Goal: Task Accomplishment & Management: Manage account settings

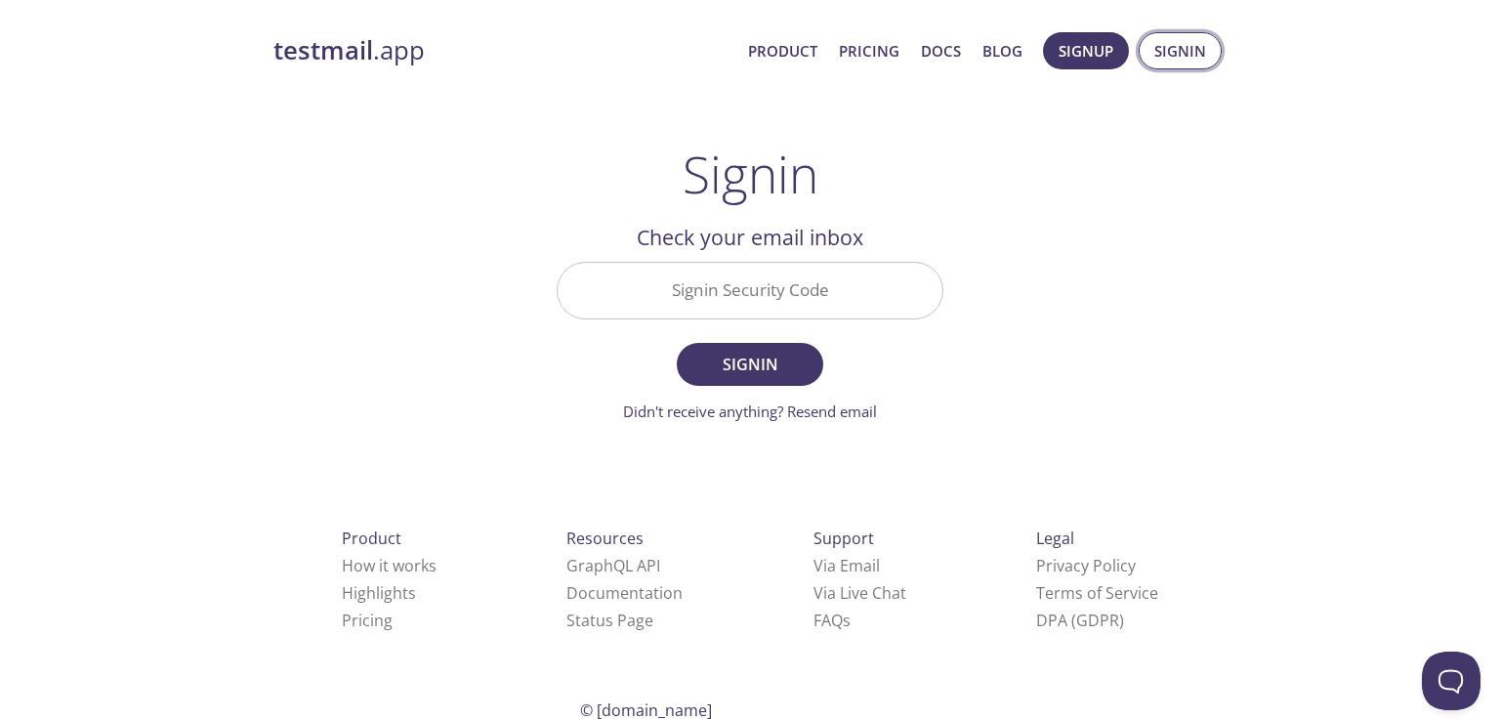
click at [1165, 53] on span "Signin" at bounding box center [1180, 50] width 52 height 25
click at [839, 414] on link "Didn't receive anything? Resend email" at bounding box center [750, 411] width 254 height 20
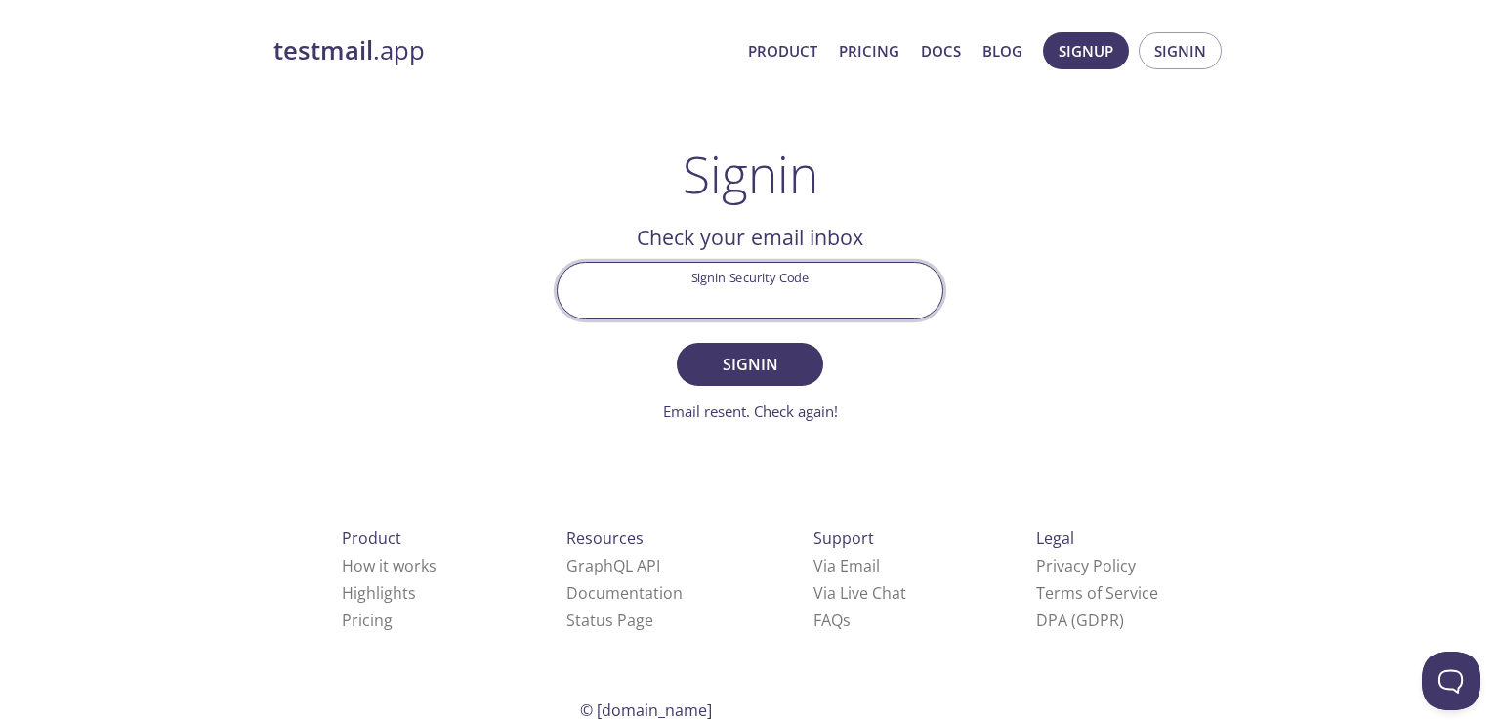
click at [652, 283] on input "Signin Security Code" at bounding box center [750, 291] width 385 height 56
paste input "T1XBGH4"
type input "T1XBGH4"
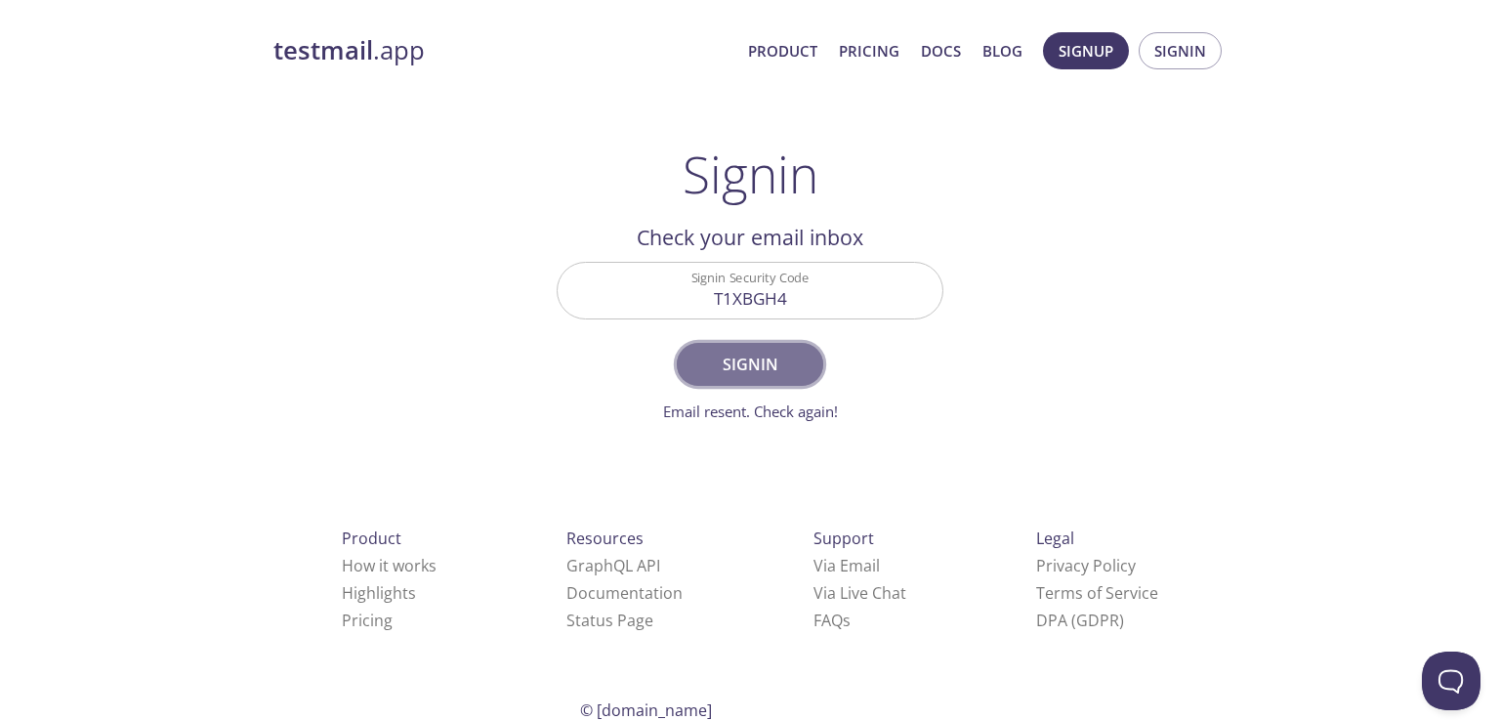
click at [759, 369] on span "Signin" at bounding box center [750, 364] width 104 height 27
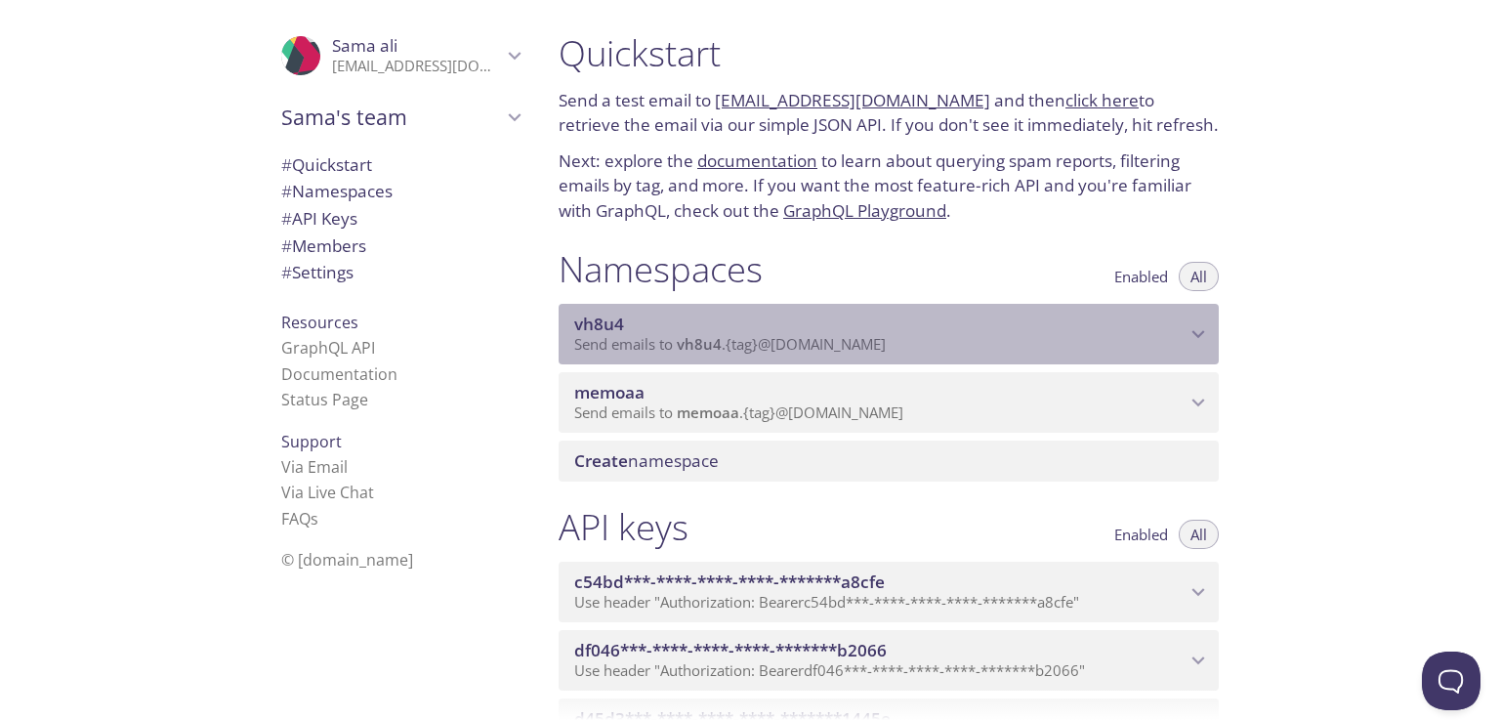
click at [1029, 344] on p "Send emails to vh8u4 . {tag} @[DOMAIN_NAME]" at bounding box center [879, 345] width 611 height 20
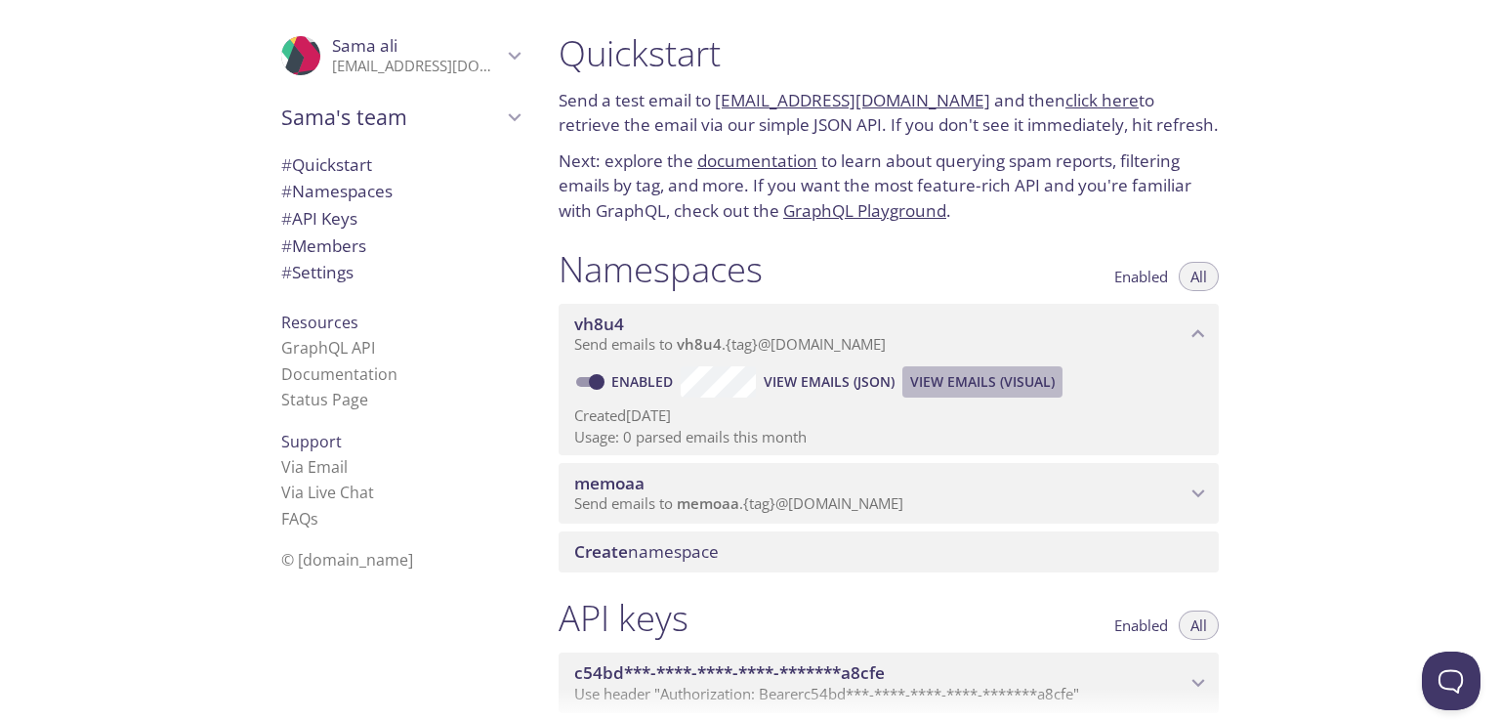
click at [1012, 378] on span "View Emails (Visual)" at bounding box center [982, 381] width 145 height 23
